Goal: Task Accomplishment & Management: Complete application form

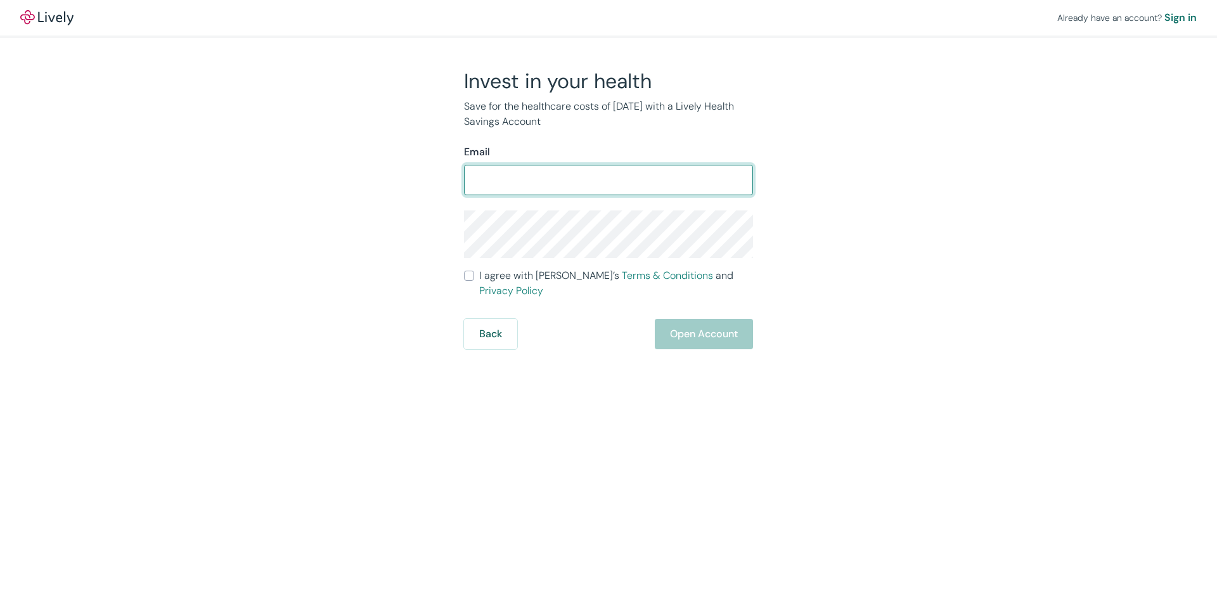
click at [498, 181] on input "Email" at bounding box center [608, 179] width 289 height 25
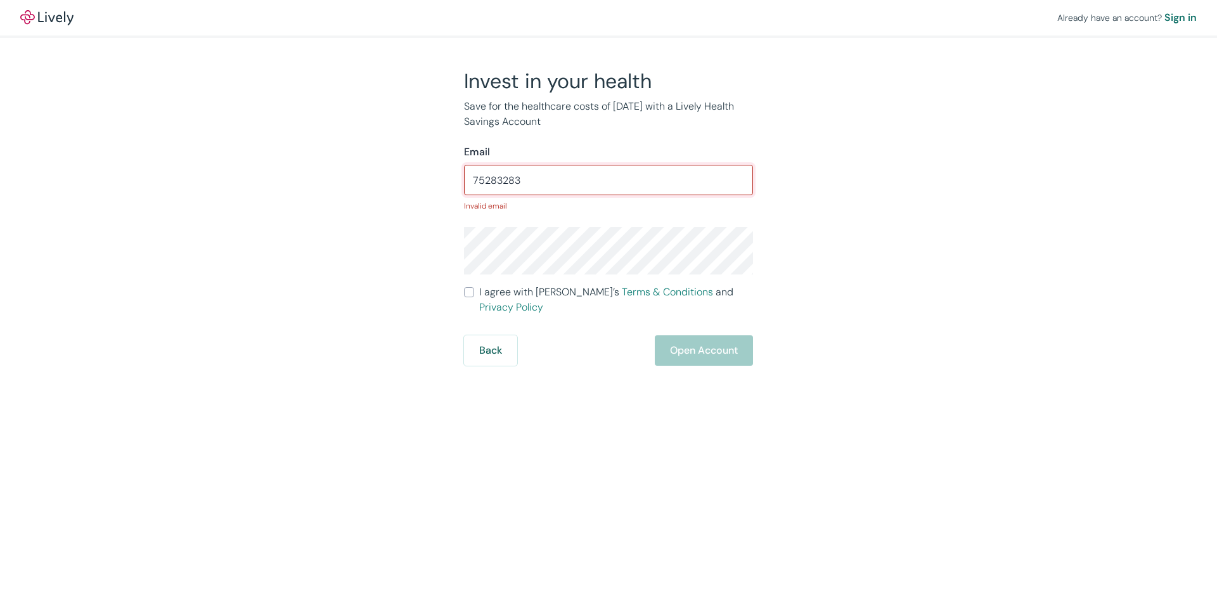
drag, startPoint x: 585, startPoint y: 188, endPoint x: 413, endPoint y: 182, distance: 171.8
click at [413, 182] on div "Invest in your health Save for the healthcare costs of [DATE] with a Lively Hea…" at bounding box center [601, 216] width 608 height 297
paste input "[EMAIL_ADDRESS][DOMAIN_NAME]"
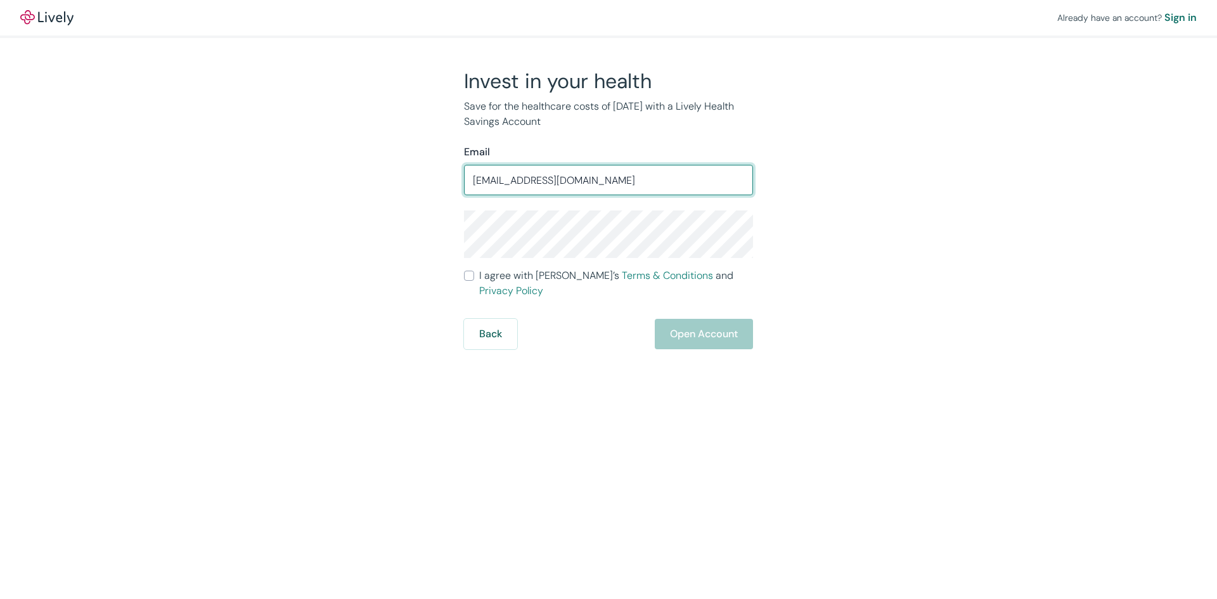
type input "[EMAIL_ADDRESS][DOMAIN_NAME]"
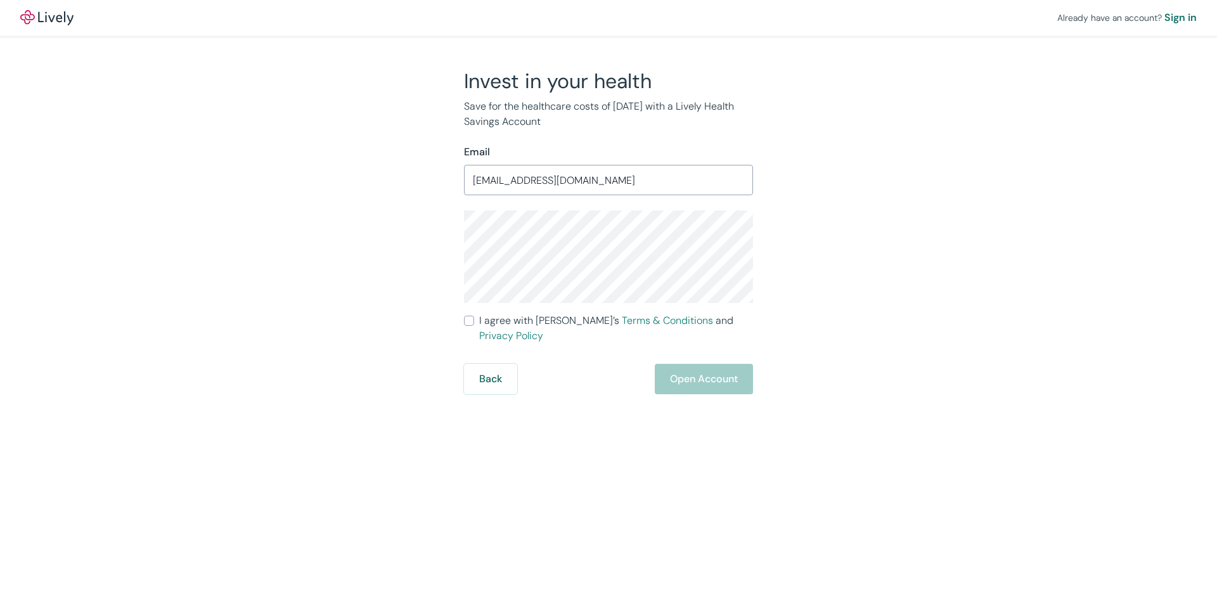
drag, startPoint x: 473, startPoint y: 317, endPoint x: 584, endPoint y: 341, distance: 114.0
click at [480, 320] on label "I agree with Lively’s Terms & Conditions and Privacy Policy" at bounding box center [608, 328] width 289 height 30
click at [474, 320] on input "I agree with Lively’s Terms & Conditions and Privacy Policy" at bounding box center [469, 321] width 10 height 10
checkbox input "true"
click at [698, 364] on button "Open Account" at bounding box center [704, 379] width 98 height 30
